Goal: Check status: Check status

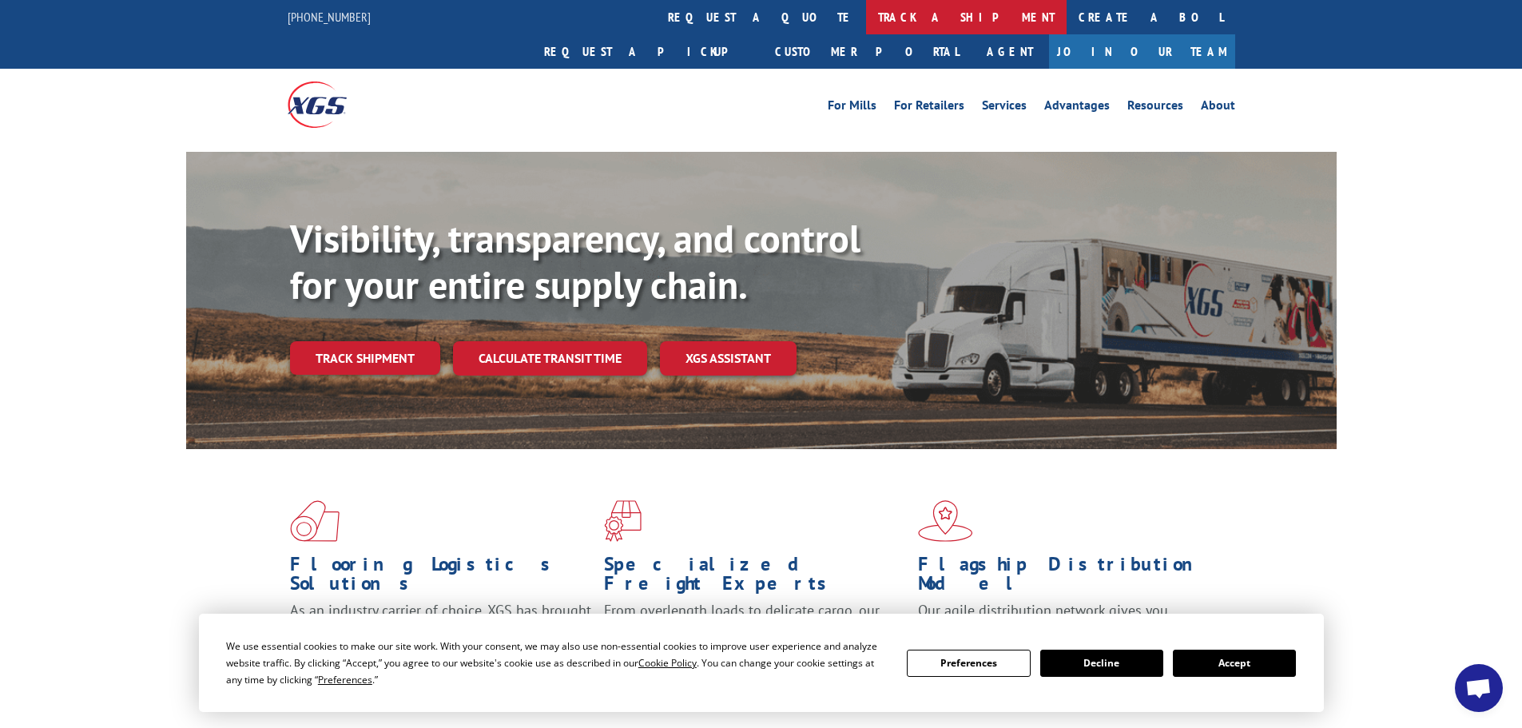
click at [866, 14] on link "track a shipment" at bounding box center [966, 17] width 201 height 34
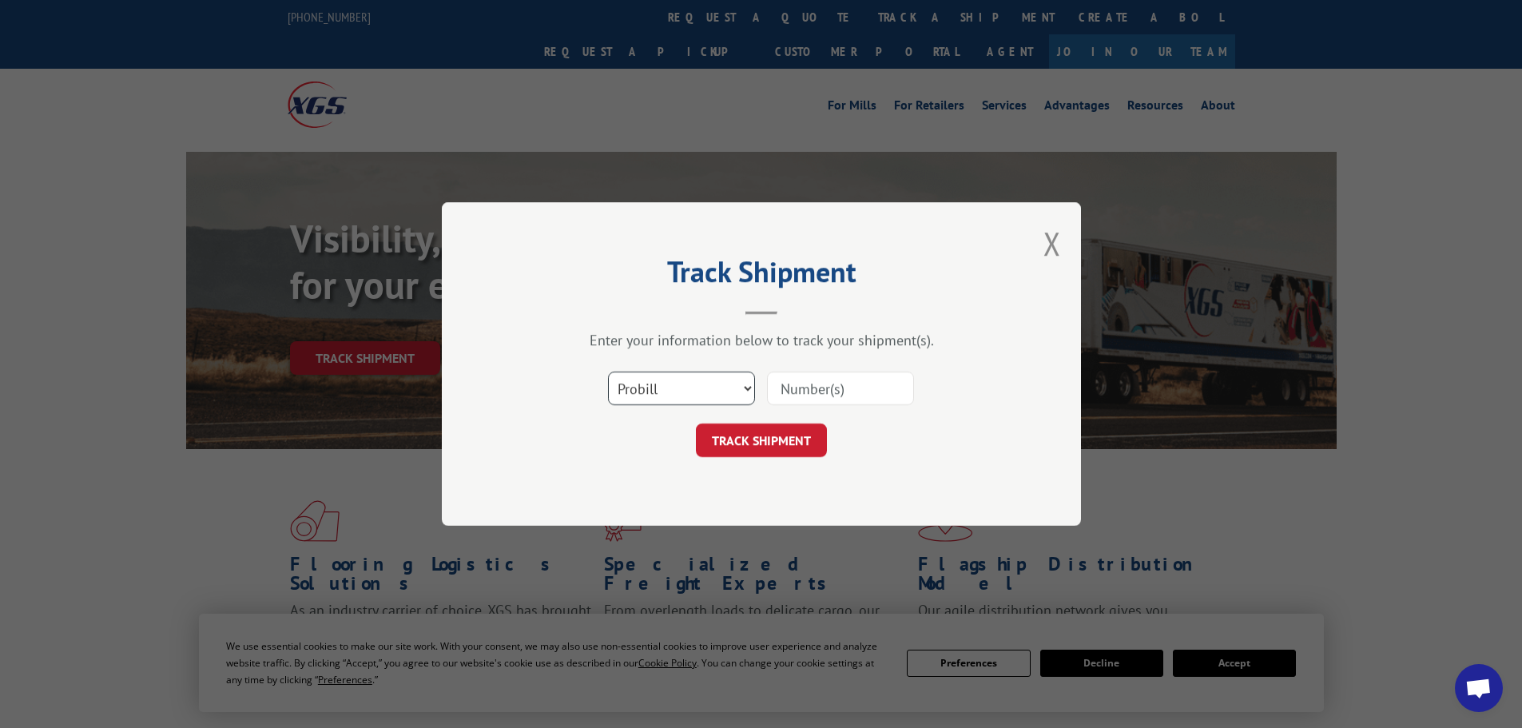
click at [697, 396] on select "Select category... Probill BOL PO" at bounding box center [681, 389] width 147 height 34
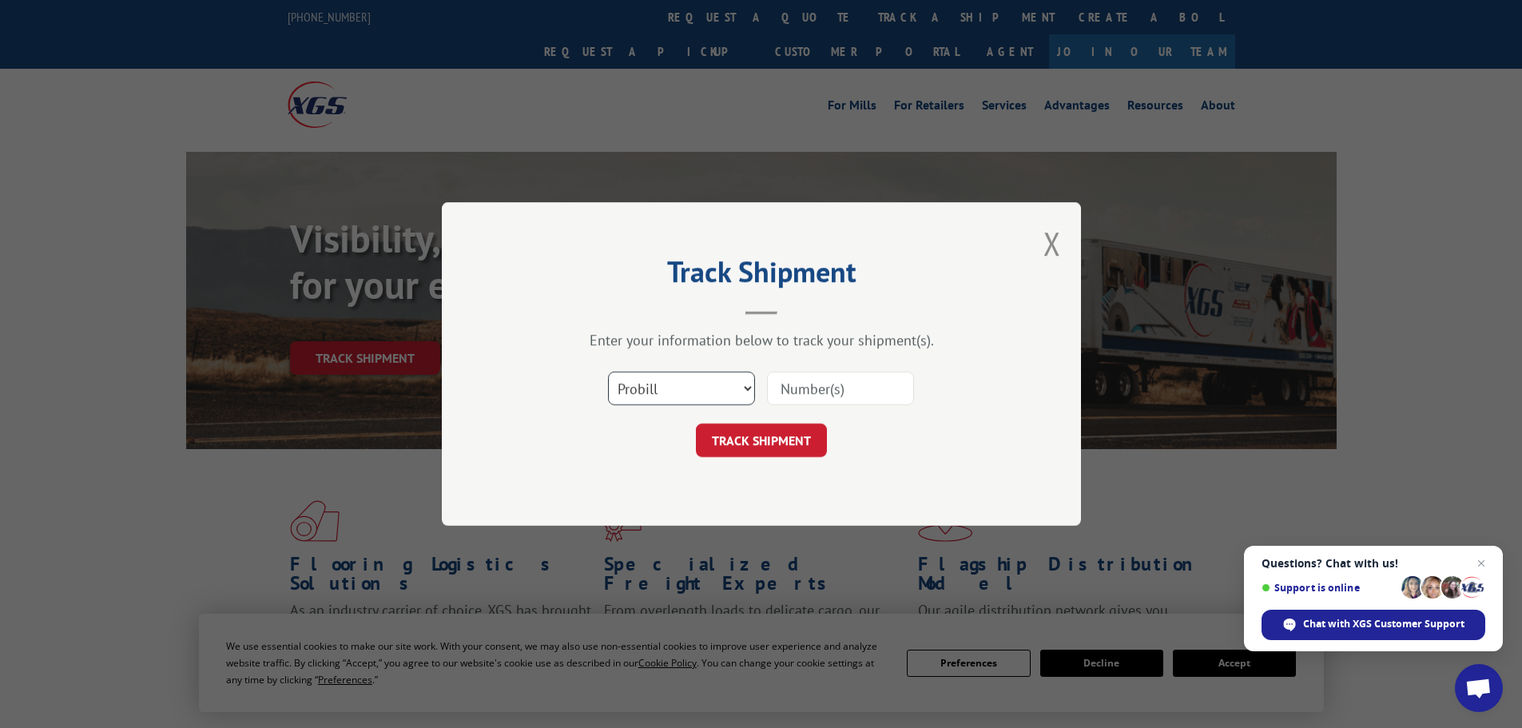
select select "bol"
click at [608, 372] on select "Select category... Probill BOL PO" at bounding box center [681, 389] width 147 height 34
click at [791, 391] on input at bounding box center [840, 389] width 147 height 34
paste input "5656983"
type input "5656983"
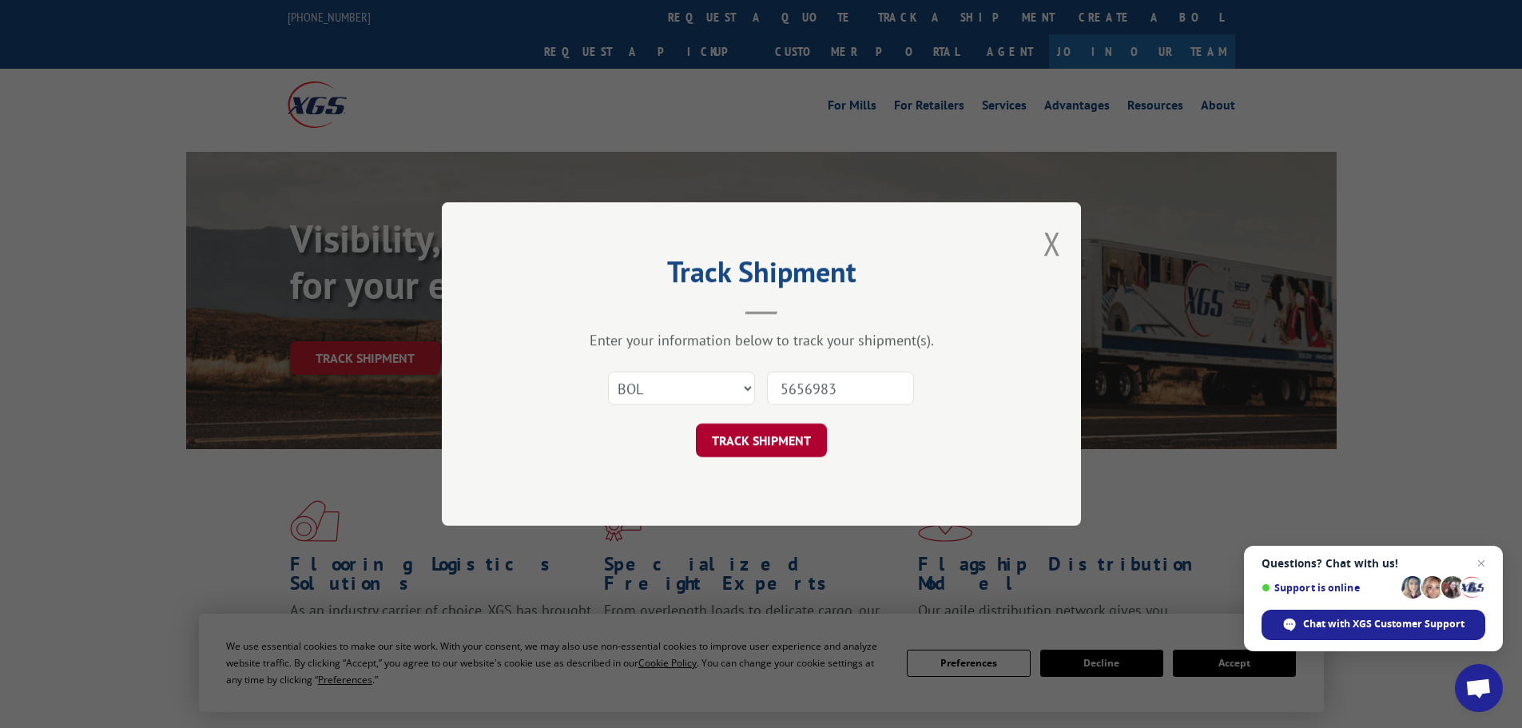
click at [768, 440] on button "TRACK SHIPMENT" at bounding box center [761, 441] width 131 height 34
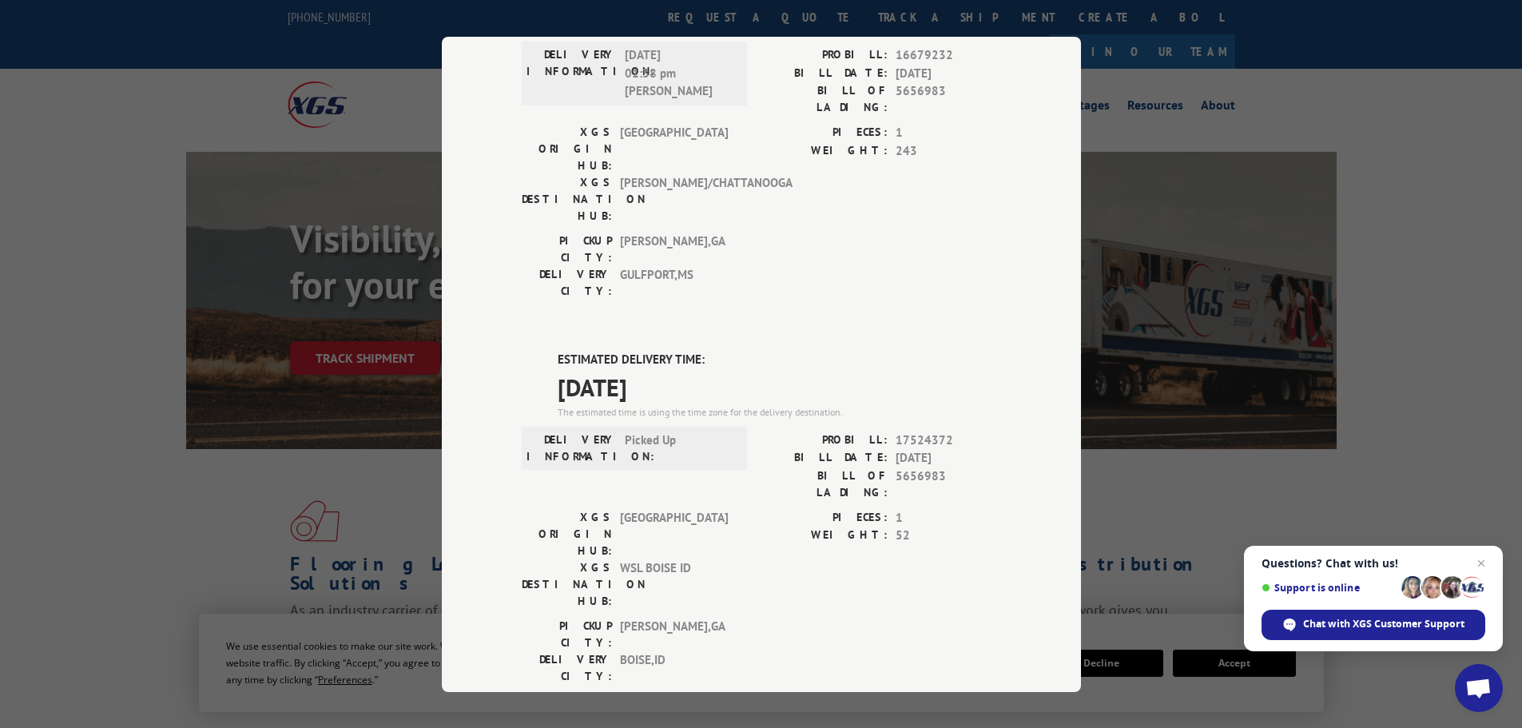
scroll to position [165, 0]
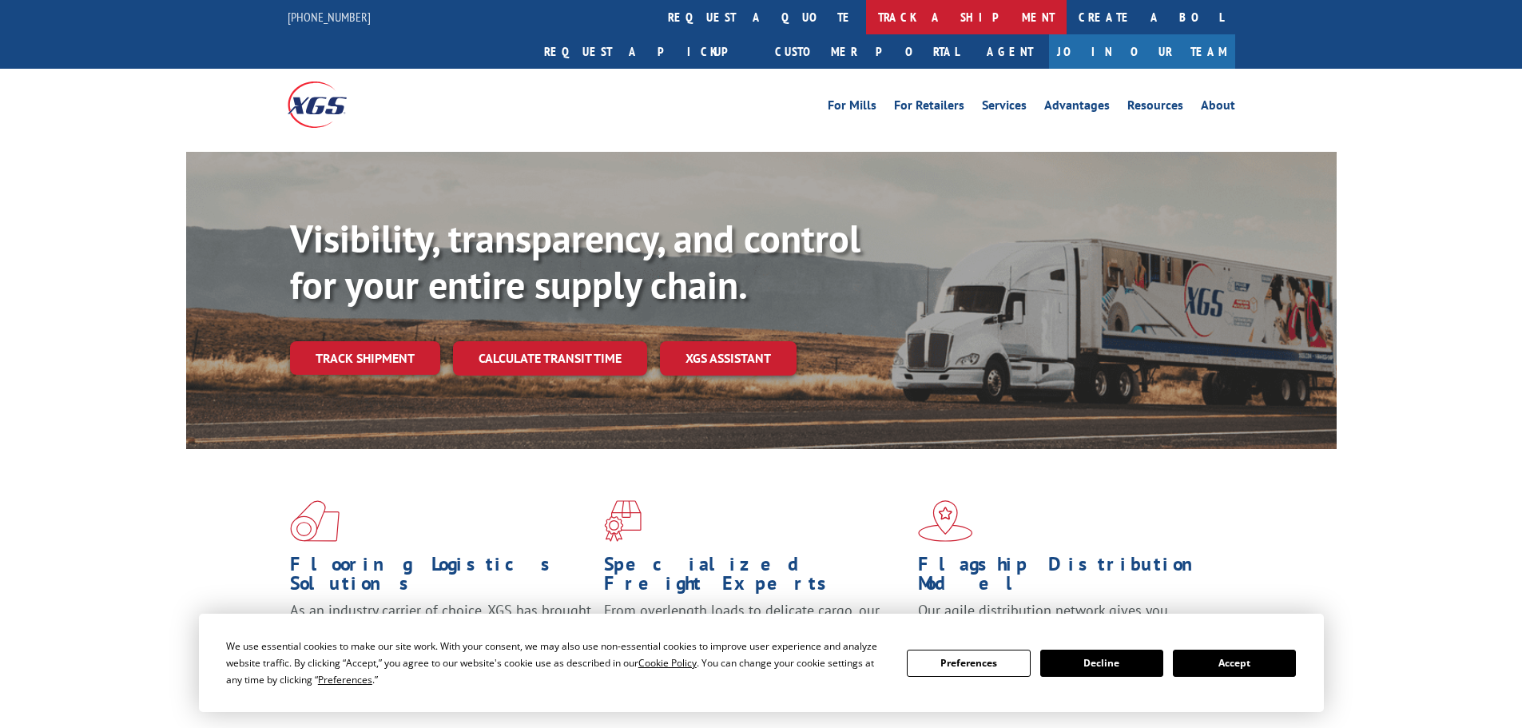
click at [866, 14] on link "track a shipment" at bounding box center [966, 17] width 201 height 34
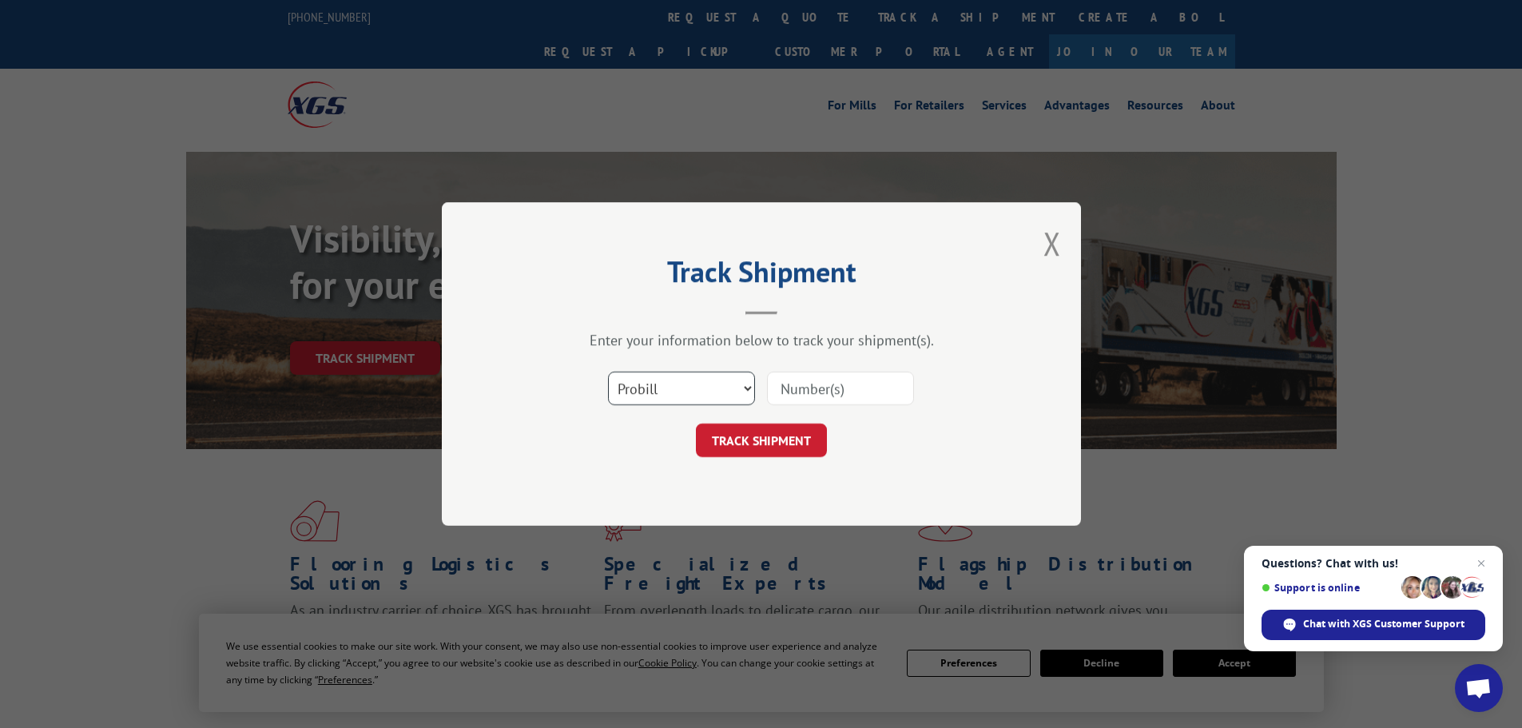
click at [707, 388] on select "Select category... Probill BOL PO" at bounding box center [681, 389] width 147 height 34
select select "bol"
click at [608, 372] on select "Select category... Probill BOL PO" at bounding box center [681, 389] width 147 height 34
click at [786, 392] on input at bounding box center [840, 389] width 147 height 34
drag, startPoint x: 794, startPoint y: 385, endPoint x: 795, endPoint y: 394, distance: 8.8
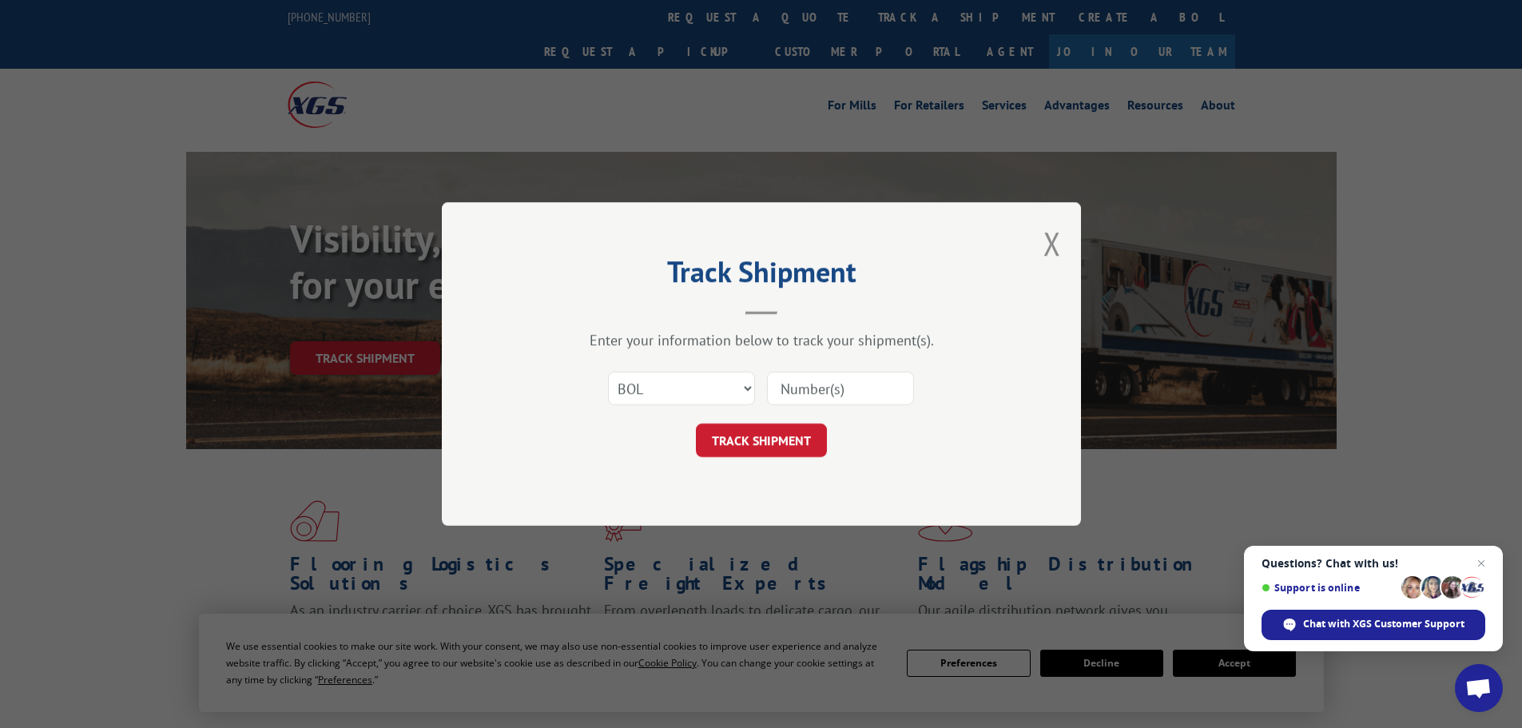
paste input "17261562"
type input "17261562"
click at [748, 440] on button "TRACK SHIPMENT" at bounding box center [761, 441] width 131 height 34
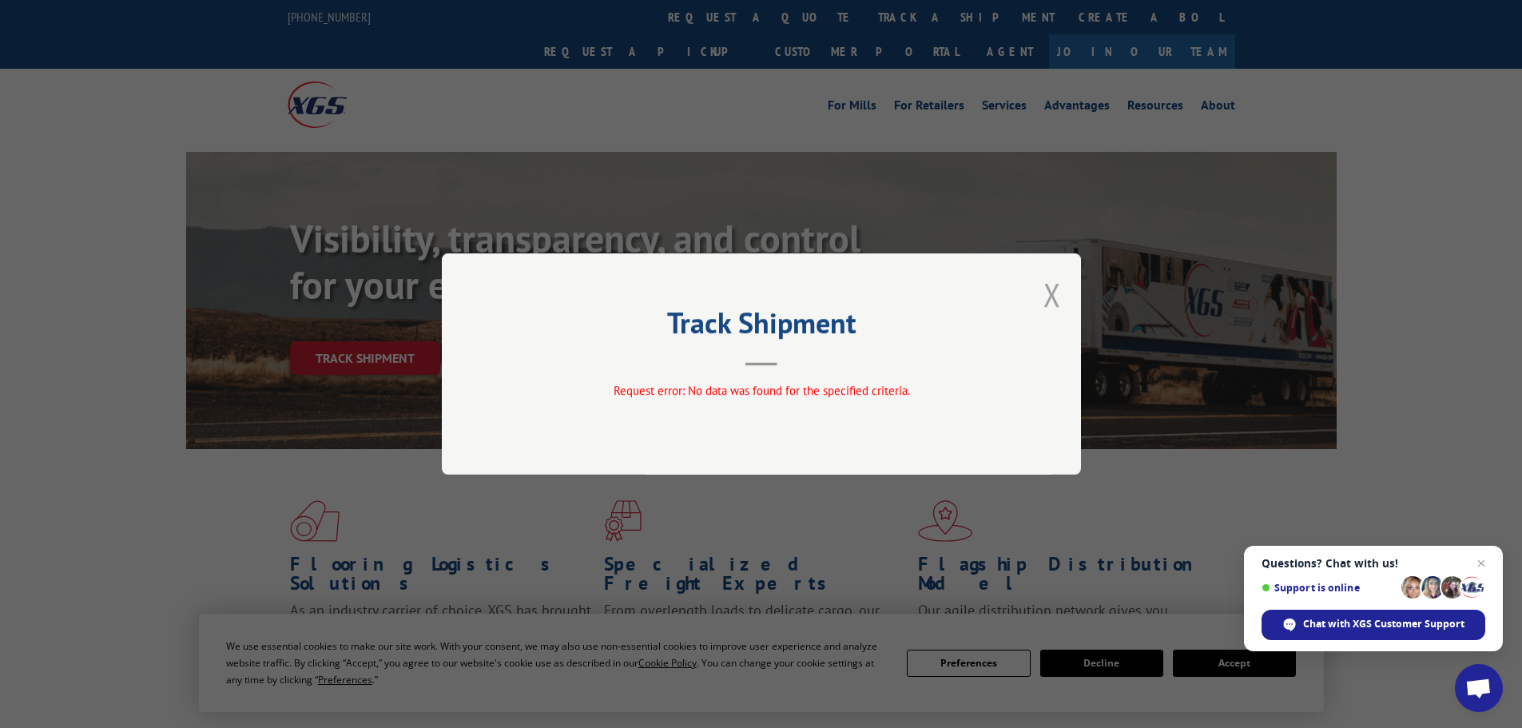
click at [1049, 298] on button "Close modal" at bounding box center [1053, 294] width 18 height 42
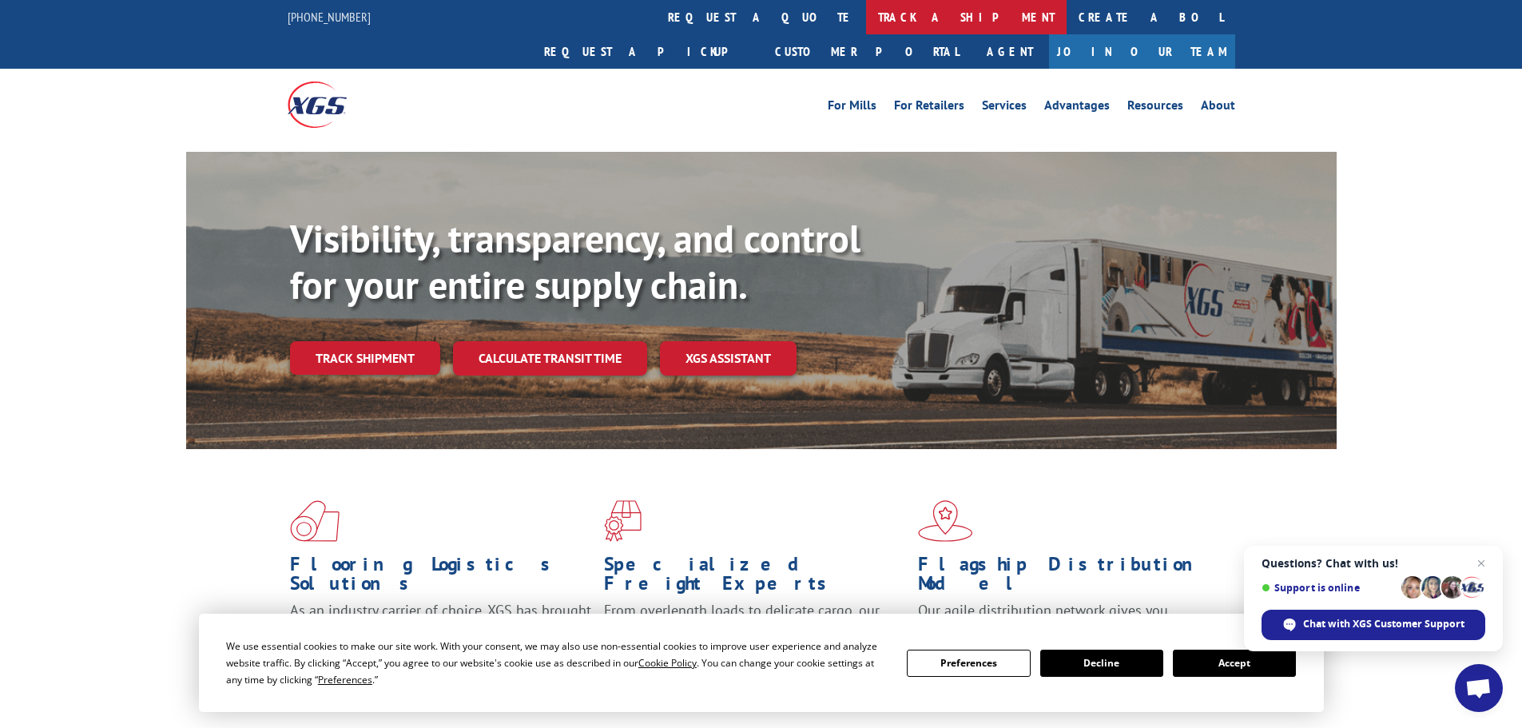
click at [866, 15] on link "track a shipment" at bounding box center [966, 17] width 201 height 34
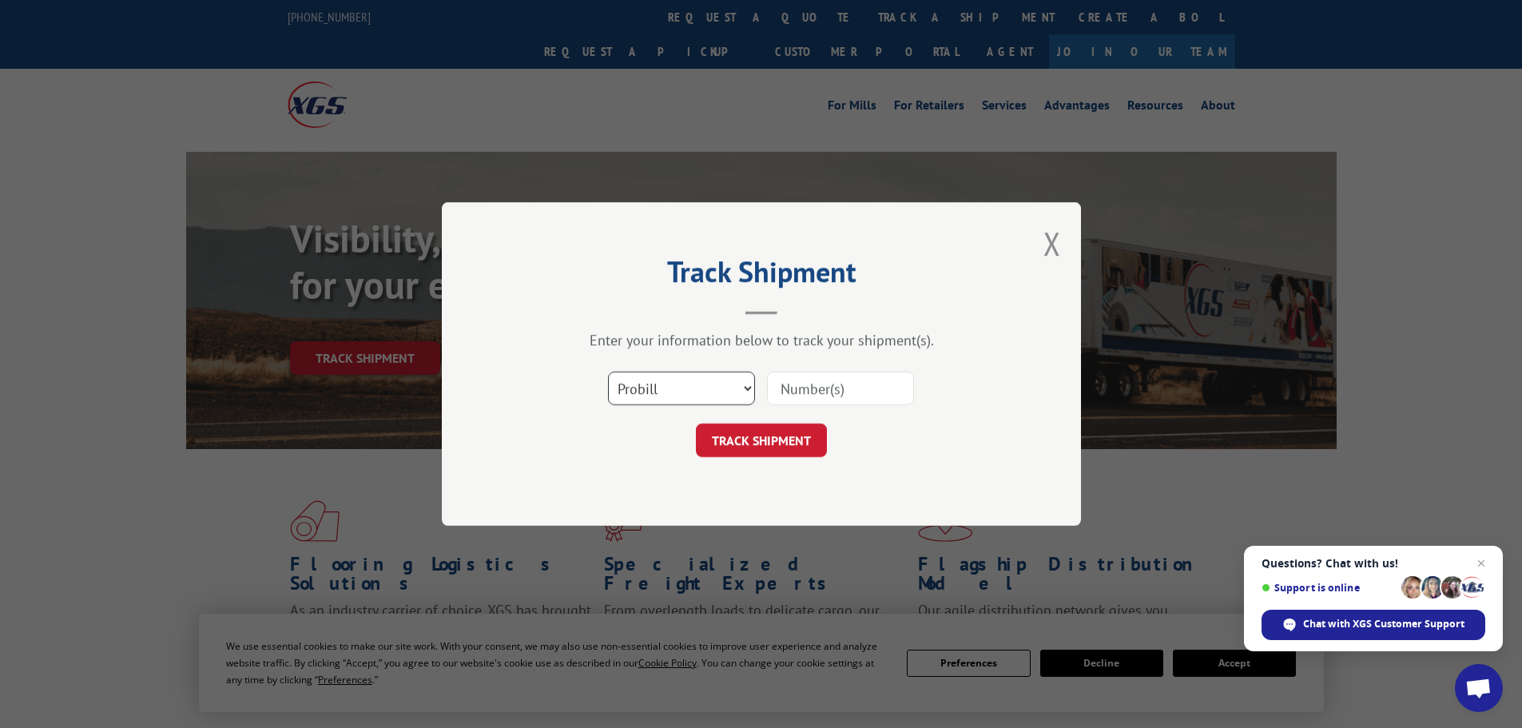
click at [668, 387] on select "Select category... Probill BOL PO" at bounding box center [681, 389] width 147 height 34
select select "po"
click at [608, 372] on select "Select category... Probill BOL PO" at bounding box center [681, 389] width 147 height 34
click at [790, 386] on input at bounding box center [840, 389] width 147 height 34
paste input "04511297"
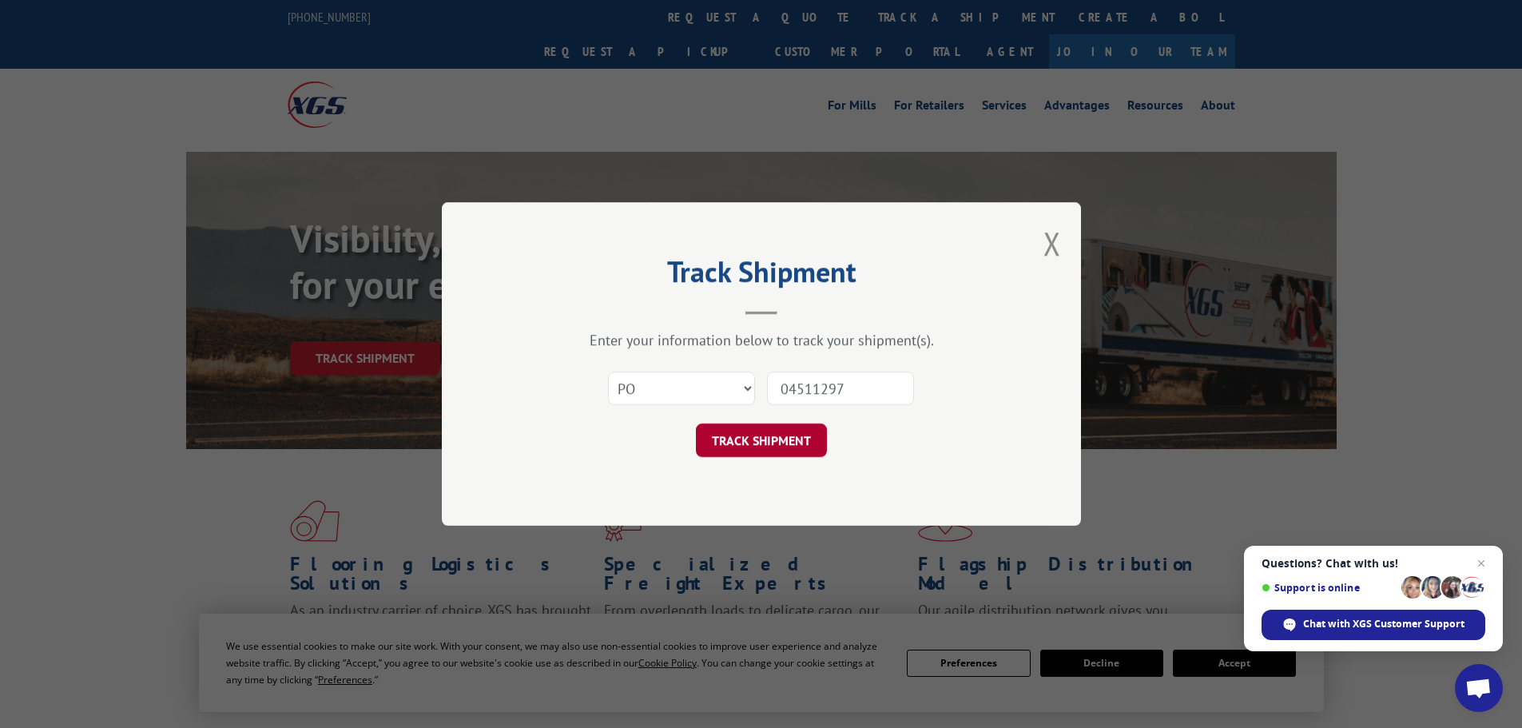
type input "04511297"
click at [783, 436] on button "TRACK SHIPMENT" at bounding box center [761, 441] width 131 height 34
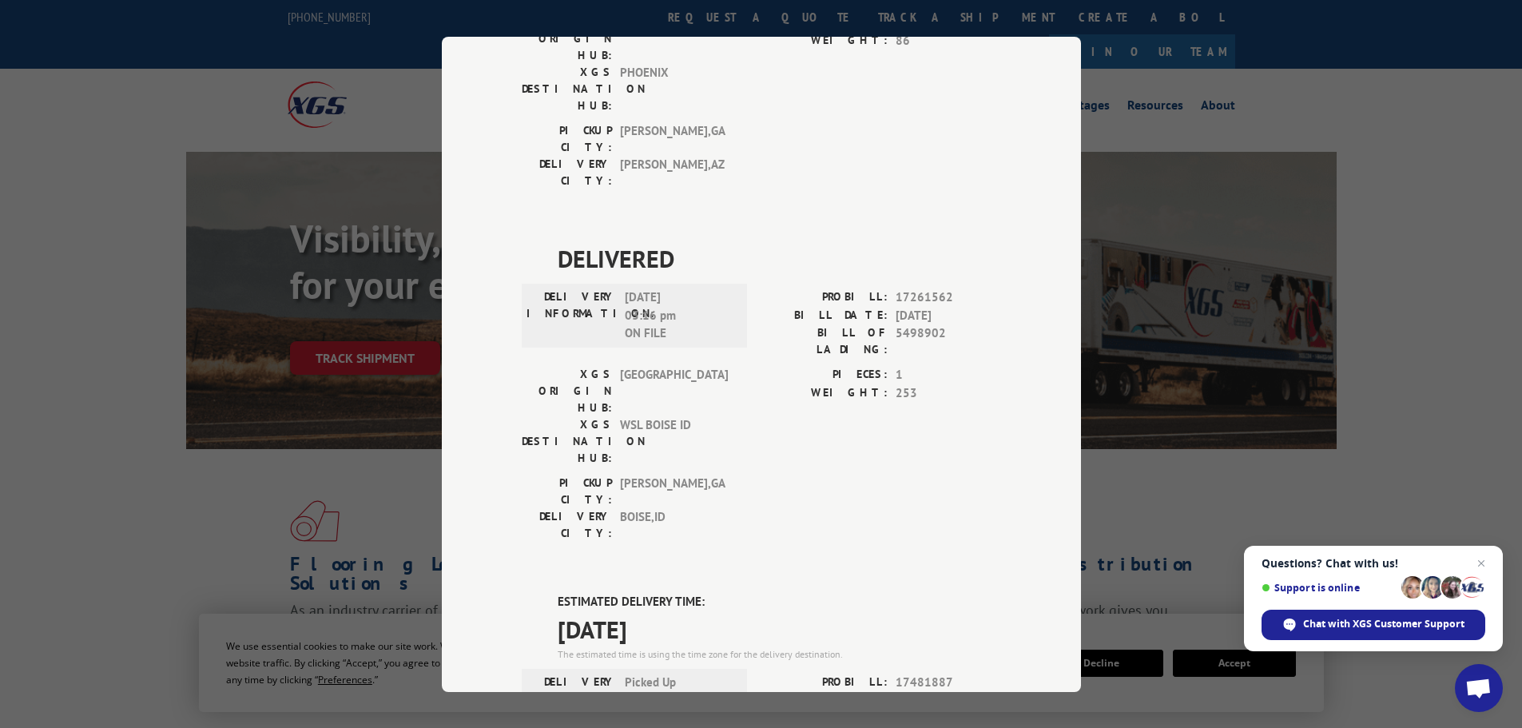
scroll to position [240, 0]
